Goal: Task Accomplishment & Management: Manage account settings

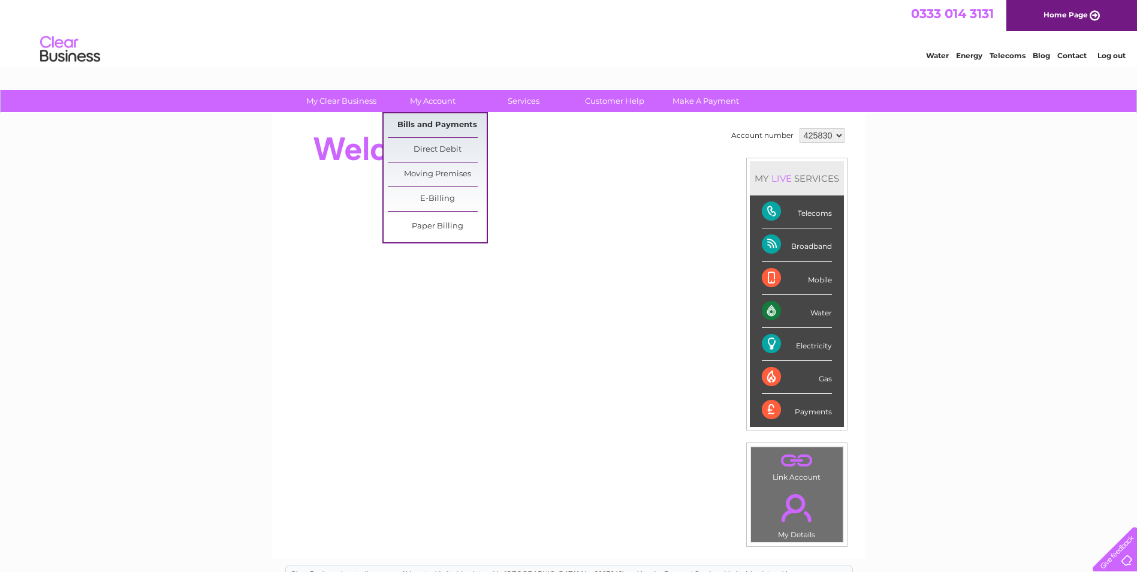
click at [433, 124] on link "Bills and Payments" at bounding box center [437, 125] width 99 height 24
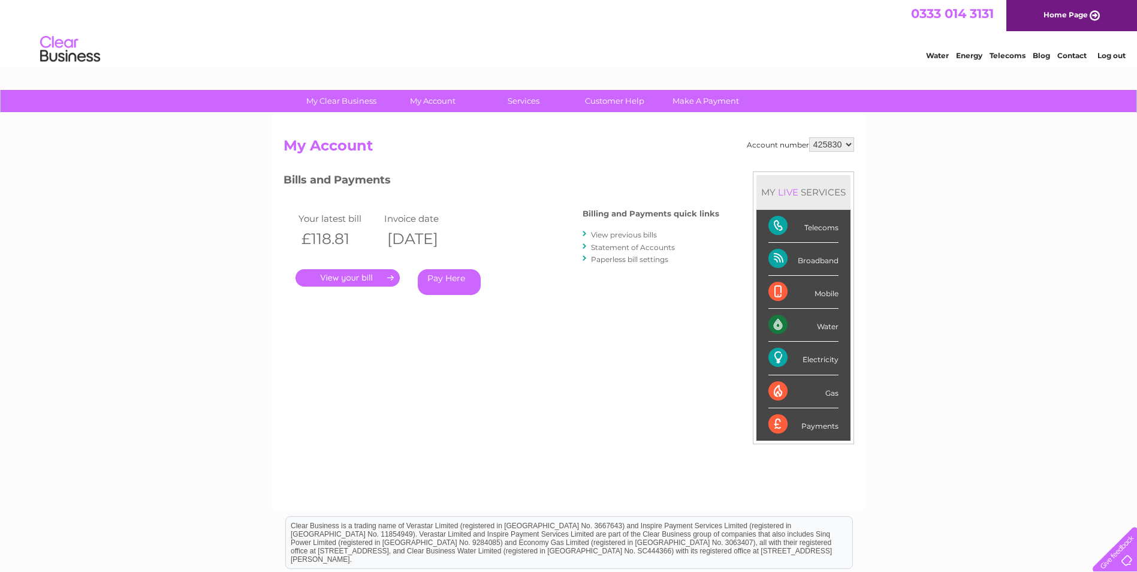
click at [354, 275] on link "." at bounding box center [347, 277] width 104 height 17
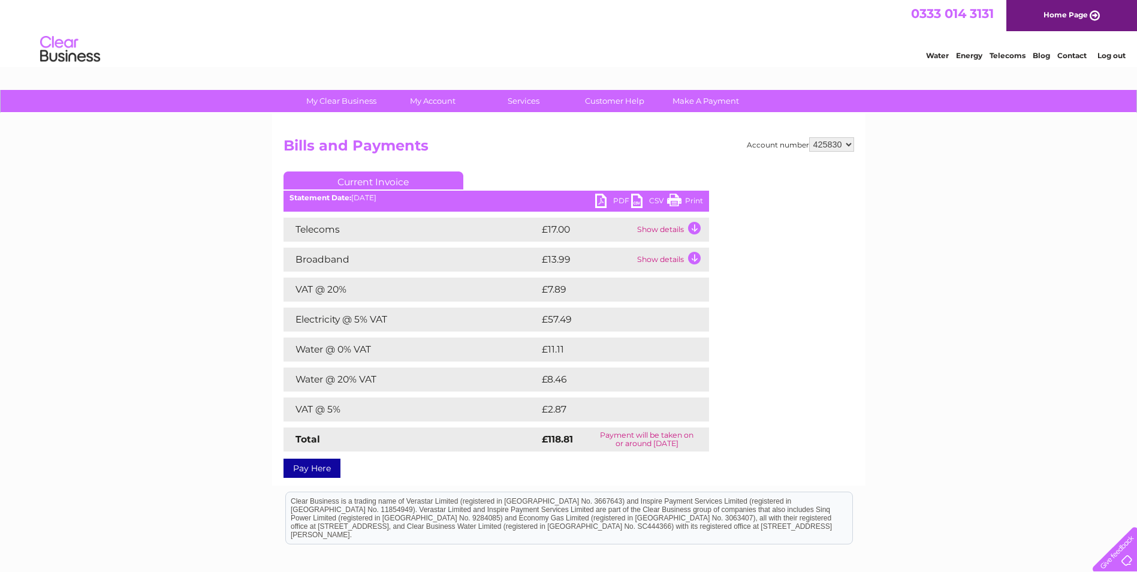
click at [619, 200] on link "PDF" at bounding box center [613, 202] width 36 height 17
